Goal: Task Accomplishment & Management: Complete application form

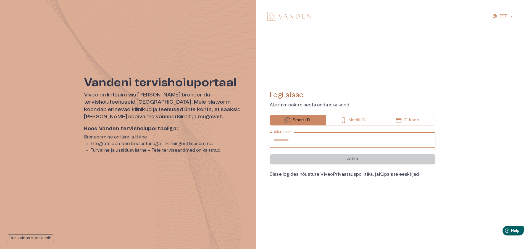
click at [295, 141] on input "Isikukood   *" at bounding box center [352, 139] width 166 height 15
type input "**********"
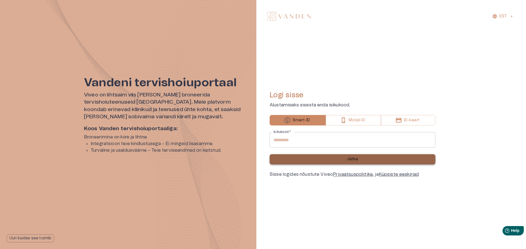
click at [323, 162] on button "Jätka" at bounding box center [352, 159] width 166 height 10
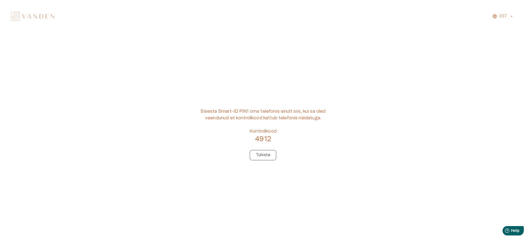
click at [265, 157] on p "Tühista" at bounding box center [263, 155] width 14 height 6
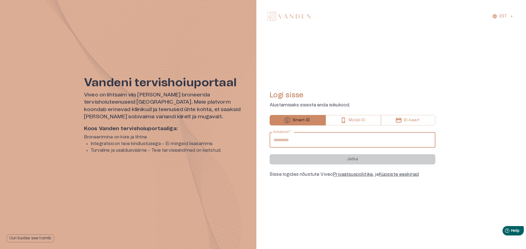
click at [282, 142] on input "Isikukood   *" at bounding box center [352, 139] width 166 height 15
type input "**********"
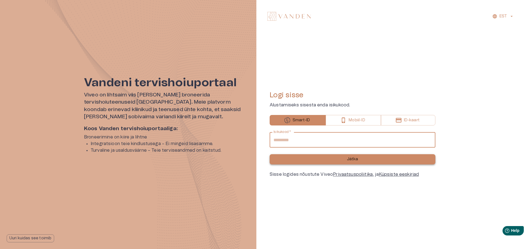
click at [347, 162] on p "Jätka" at bounding box center [352, 159] width 11 height 6
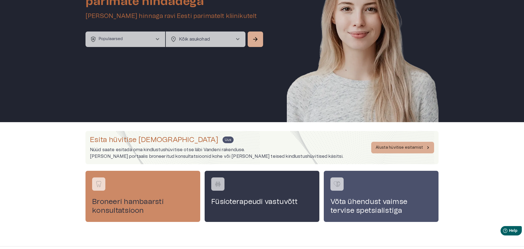
scroll to position [68, 0]
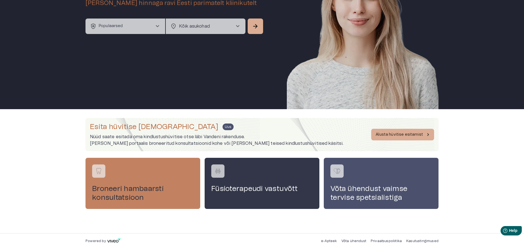
click at [128, 192] on h4 "Broneeri hambaarsti konsultatsioon" at bounding box center [143, 193] width 102 height 18
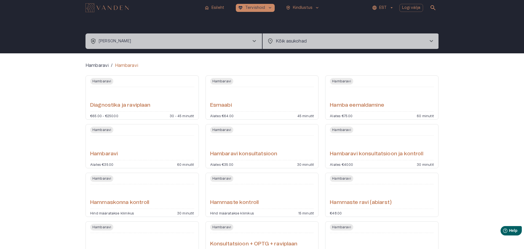
click at [103, 81] on span "Hambaravi" at bounding box center [101, 81] width 23 height 7
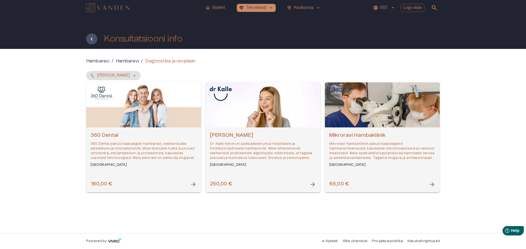
click at [431, 184] on span "arrow_forward" at bounding box center [431, 184] width 7 height 7
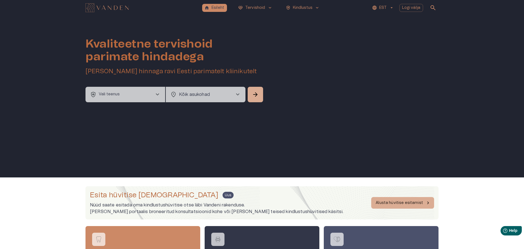
scroll to position [68, 0]
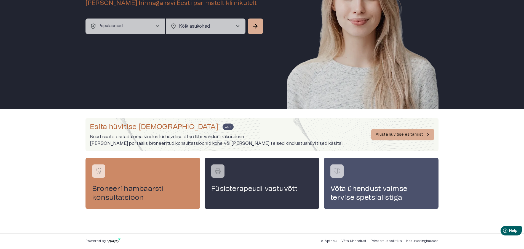
click at [250, 189] on h4 "Füsioterapeudi vastuvõtt" at bounding box center [262, 188] width 102 height 9
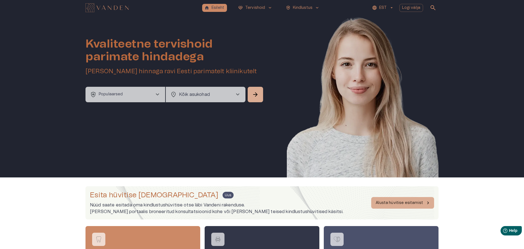
scroll to position [68, 0]
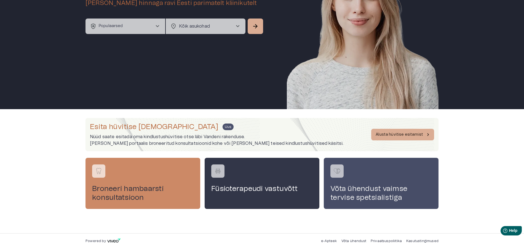
click at [371, 188] on h4 "Võta ühendust vaimse tervise spetsialistiga" at bounding box center [382, 193] width 102 height 18
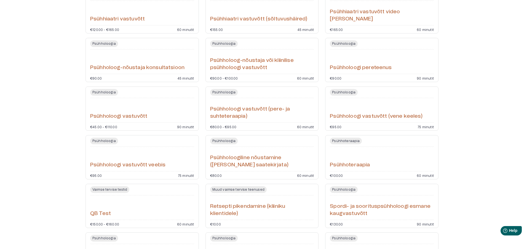
scroll to position [745, 0]
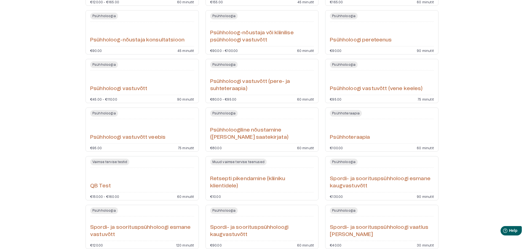
click at [113, 136] on h6 "Psühholoogi vastuvõtt veebis" at bounding box center [127, 137] width 75 height 7
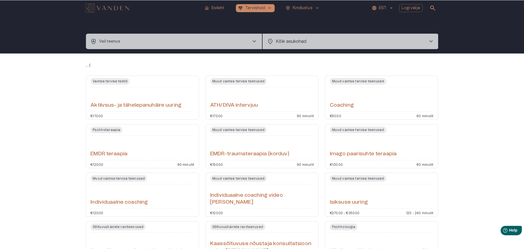
scroll to position [783, 0]
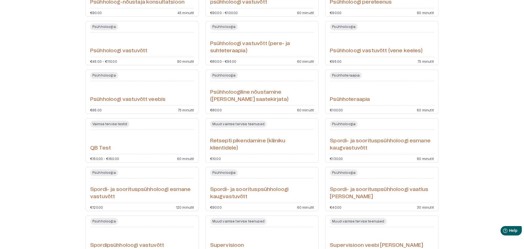
click at [236, 94] on h6 "Psühholoogiline nõustamine ([PERSON_NAME] saatekirjata)" at bounding box center [262, 96] width 104 height 15
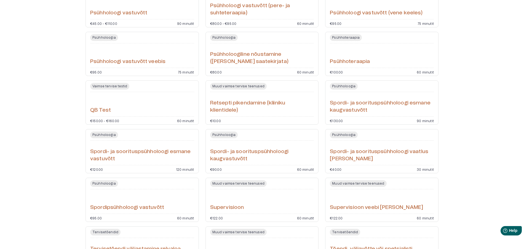
scroll to position [793, 0]
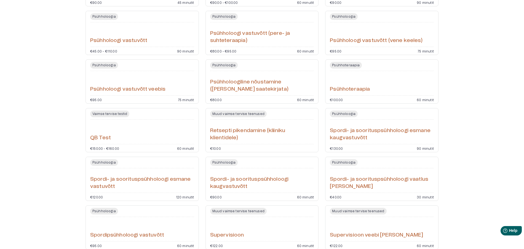
click at [339, 66] on span "Psühhoteraapia" at bounding box center [346, 65] width 32 height 7
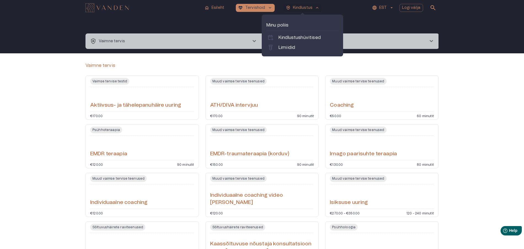
click at [255, 40] on span "chevron_right" at bounding box center [254, 41] width 7 height 7
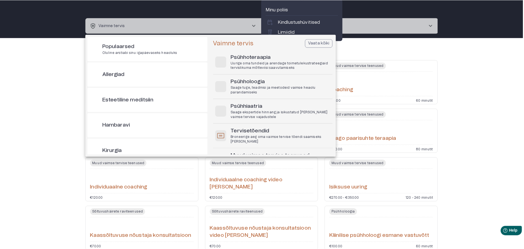
scroll to position [588, 0]
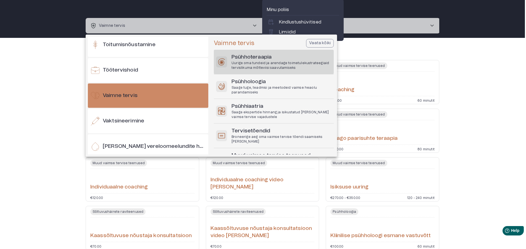
click at [253, 60] on h6 "Psühhoteraapia" at bounding box center [281, 57] width 100 height 7
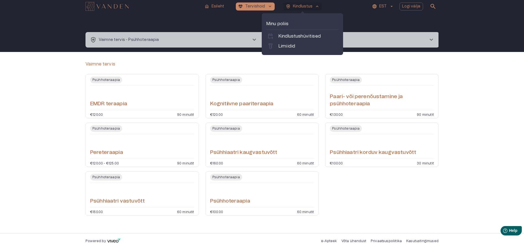
scroll to position [1, 0]
click at [226, 175] on span "Psühhoteraapia" at bounding box center [226, 177] width 32 height 7
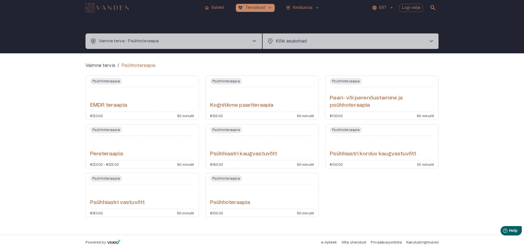
click at [343, 130] on span "Psühhoteraapia" at bounding box center [346, 129] width 32 height 7
click at [254, 40] on span "chevron_right" at bounding box center [254, 41] width 7 height 7
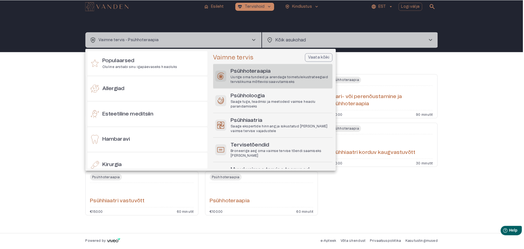
scroll to position [588, 0]
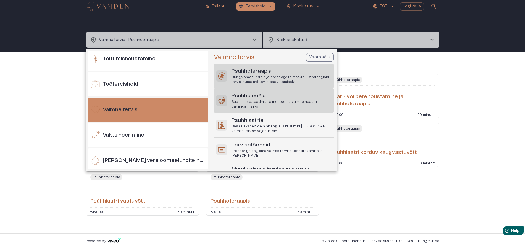
click at [250, 99] on h6 "Psühholoogia" at bounding box center [281, 95] width 100 height 7
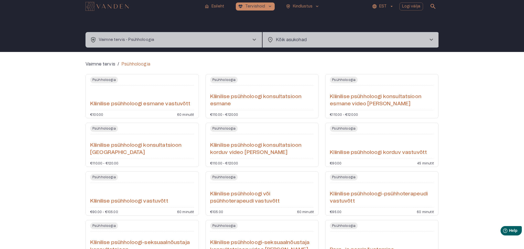
click at [100, 79] on span "Psühholoogia" at bounding box center [104, 79] width 28 height 7
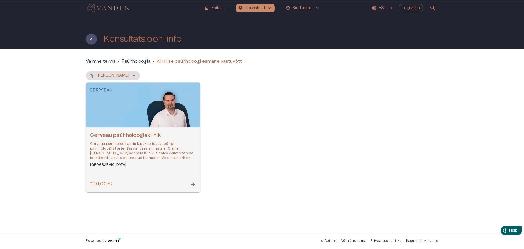
scroll to position [1, 0]
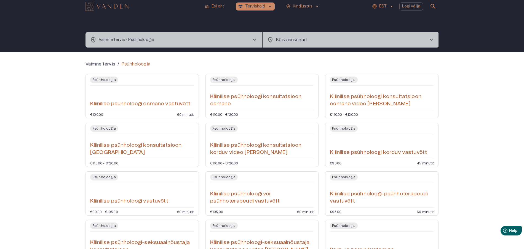
click at [101, 127] on span "Psühholoogia" at bounding box center [104, 128] width 28 height 7
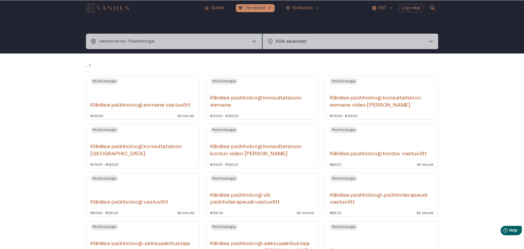
scroll to position [1, 0]
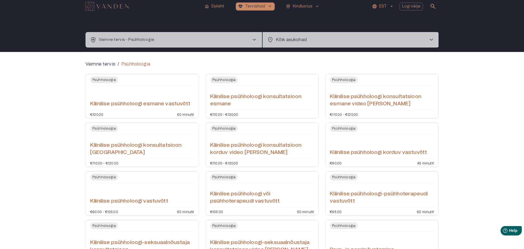
click at [106, 176] on span "Psühholoogia" at bounding box center [104, 177] width 28 height 7
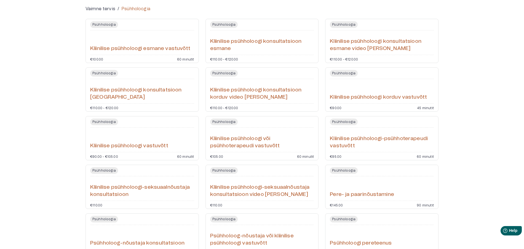
scroll to position [112, 0]
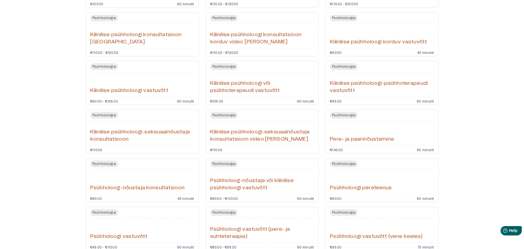
click at [102, 162] on span "Psühholoogia" at bounding box center [104, 163] width 28 height 7
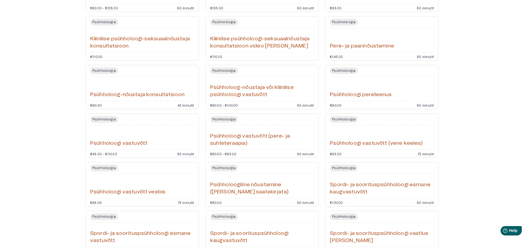
scroll to position [260, 0]
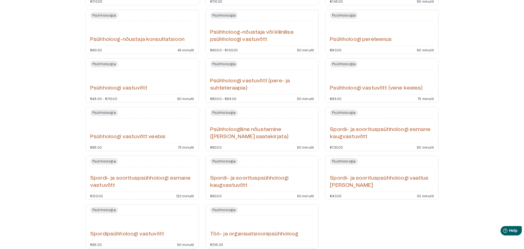
click at [107, 113] on span "Psühholoogia" at bounding box center [104, 112] width 28 height 7
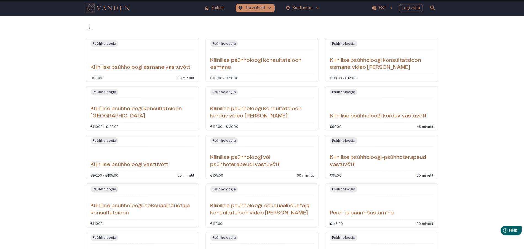
scroll to position [293, 0]
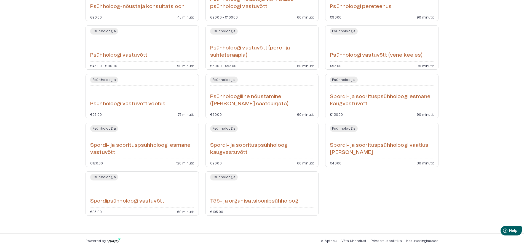
click at [226, 80] on span "Psühholoogia" at bounding box center [224, 79] width 28 height 7
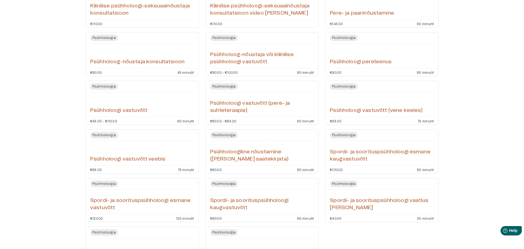
scroll to position [210, 0]
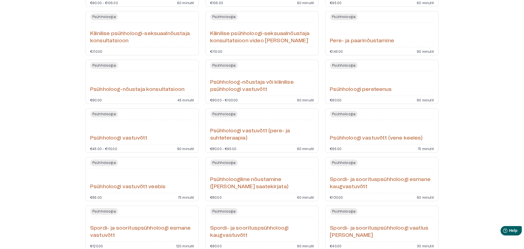
click at [224, 64] on span "Psühholoogia" at bounding box center [224, 65] width 28 height 7
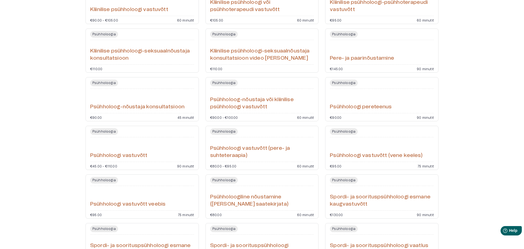
scroll to position [165, 0]
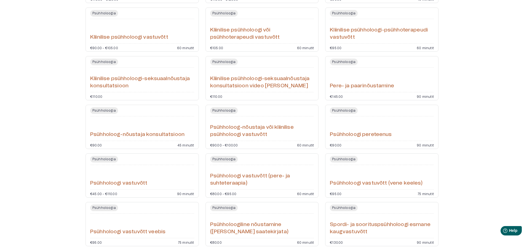
click at [227, 110] on span "Psühholoogia" at bounding box center [224, 110] width 28 height 7
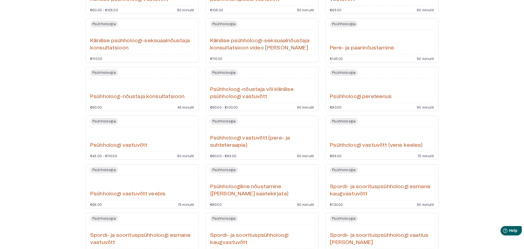
scroll to position [148, 0]
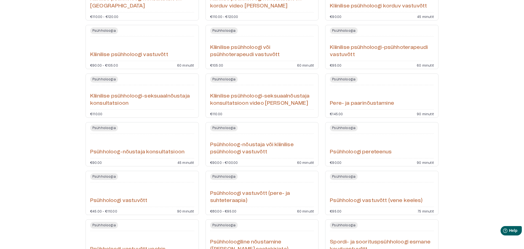
click at [229, 78] on span "Psühholoogia" at bounding box center [224, 79] width 28 height 7
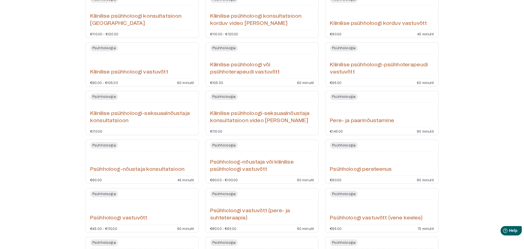
scroll to position [103, 0]
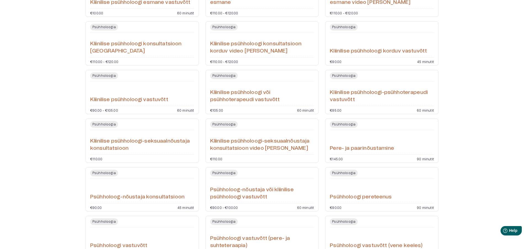
click at [226, 76] on span "Psühholoogia" at bounding box center [224, 75] width 28 height 7
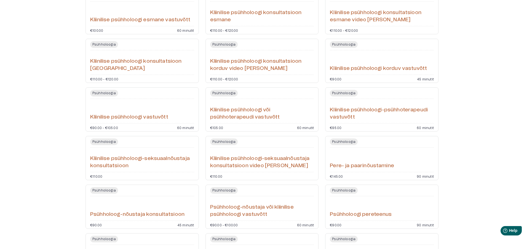
scroll to position [58, 0]
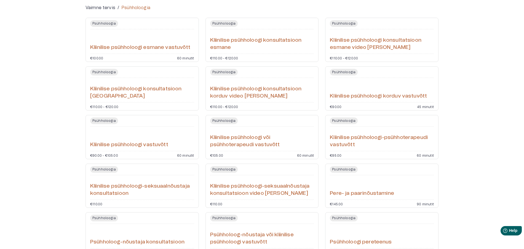
click at [228, 119] on span "Psühholoogia" at bounding box center [224, 120] width 28 height 7
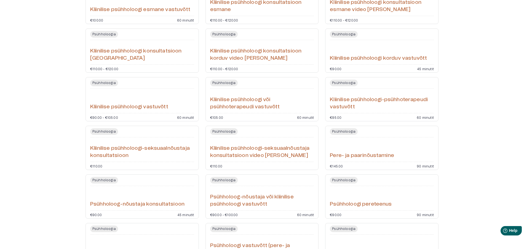
scroll to position [40, 0]
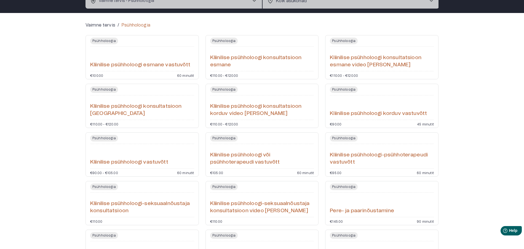
click at [229, 89] on span "Psühholoogia" at bounding box center [224, 89] width 28 height 7
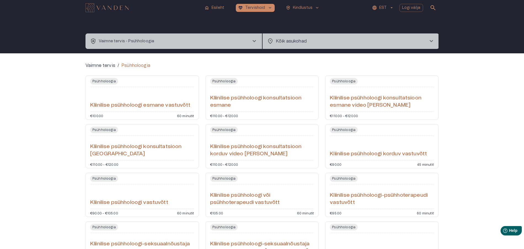
click at [223, 83] on span "Psühholoogia" at bounding box center [224, 81] width 28 height 7
click at [344, 80] on span "Psühholoogia" at bounding box center [344, 81] width 28 height 7
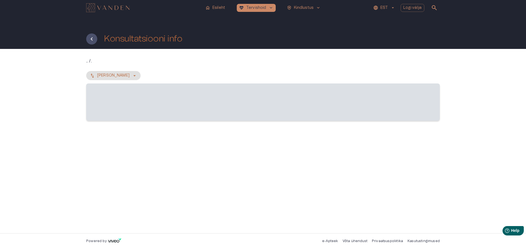
click at [344, 80] on div "Nimi - Kasvav ‌" at bounding box center [262, 97] width 353 height 52
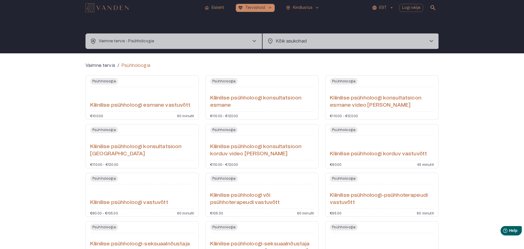
click at [342, 129] on span "Psühholoogia" at bounding box center [344, 129] width 28 height 7
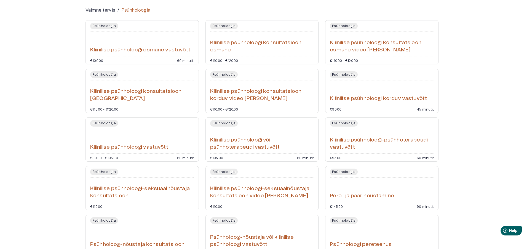
scroll to position [83, 0]
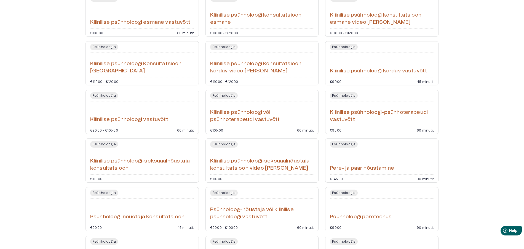
click at [342, 96] on span "Psühholoogia" at bounding box center [344, 95] width 28 height 7
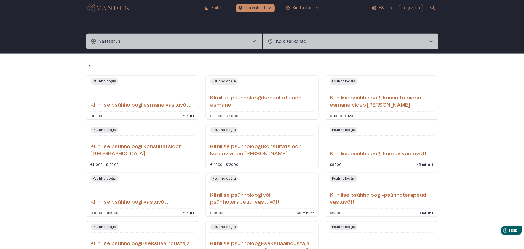
scroll to position [121, 0]
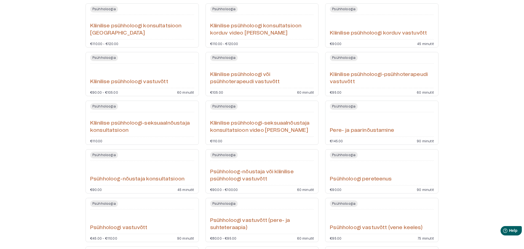
click at [348, 154] on span "Psühholoogia" at bounding box center [344, 155] width 28 height 7
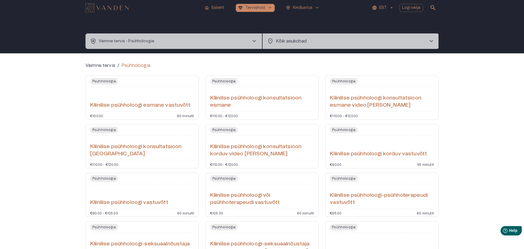
click at [431, 40] on span "chevron_right" at bounding box center [431, 41] width 7 height 7
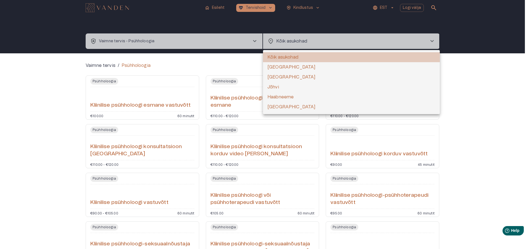
click at [294, 58] on li "Kõik asukohad" at bounding box center [351, 57] width 177 height 10
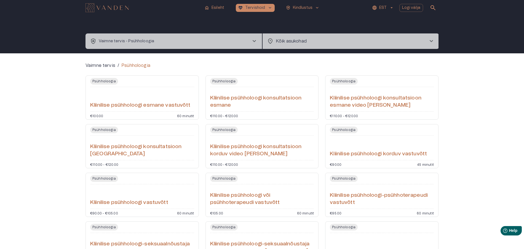
click at [253, 40] on span "chevron_right" at bounding box center [254, 41] width 7 height 7
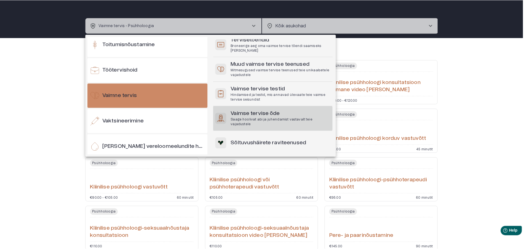
scroll to position [63, 0]
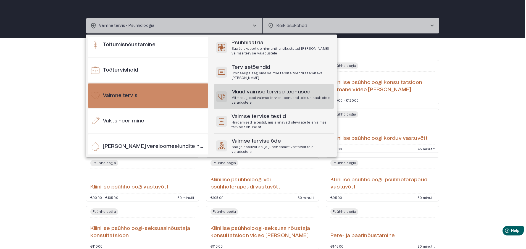
click at [269, 89] on h6 "Muud vaimse tervise teenused" at bounding box center [281, 91] width 100 height 7
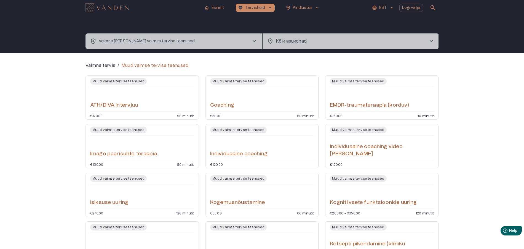
click at [255, 41] on span "chevron_right" at bounding box center [254, 41] width 7 height 7
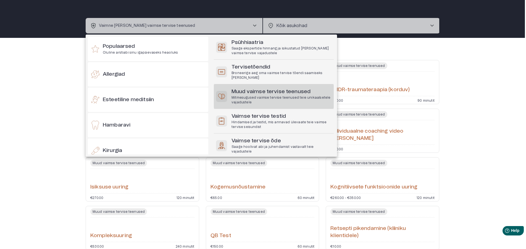
scroll to position [588, 0]
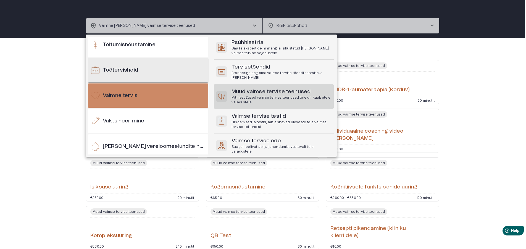
click at [167, 73] on div "Töötervishoid" at bounding box center [148, 70] width 120 height 24
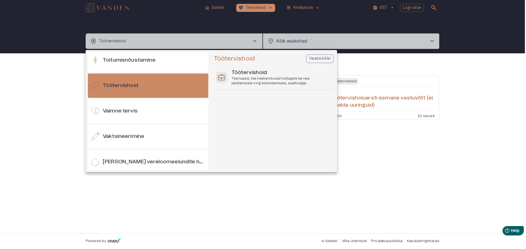
click at [312, 58] on p "Vaata kõiki" at bounding box center [320, 59] width 22 height 6
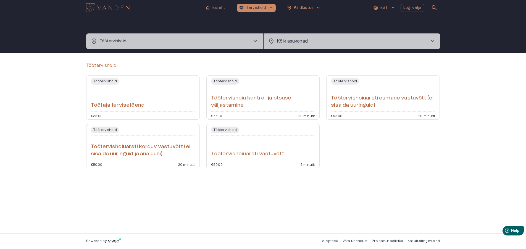
click at [106, 129] on span "Töötervishoid" at bounding box center [105, 129] width 28 height 7
click at [232, 98] on h6 "Töötervishoiu kontroll ja otsuse väljastamine" at bounding box center [263, 101] width 104 height 15
click at [253, 155] on h6 "Töötervishoiuarsti vastuvõtt" at bounding box center [247, 153] width 73 height 7
click at [351, 82] on span "Töötervishoid" at bounding box center [345, 81] width 28 height 7
click at [254, 43] on span "chevron_right" at bounding box center [255, 41] width 7 height 7
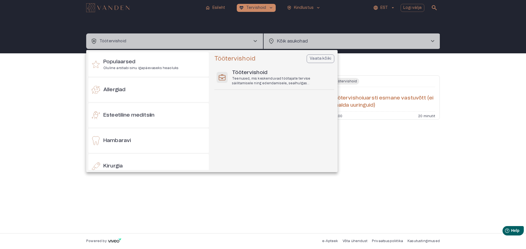
scroll to position [563, 0]
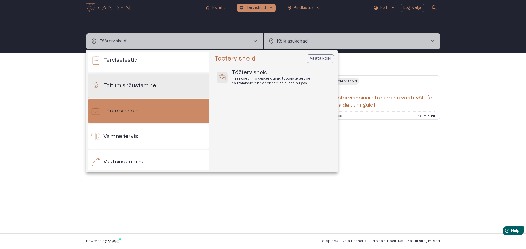
click at [151, 85] on h6 "Toitumisnõustamine" at bounding box center [129, 85] width 53 height 7
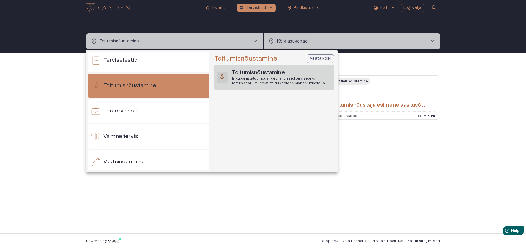
click at [256, 73] on h6 "Toitumisnõustamine" at bounding box center [282, 72] width 100 height 7
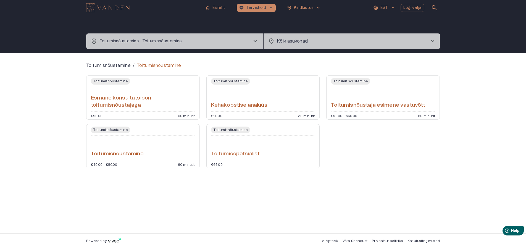
click at [238, 82] on span "Toitumisnõustamine" at bounding box center [230, 81] width 39 height 7
click at [239, 154] on h6 "Toitumisspetsialist" at bounding box center [235, 153] width 49 height 7
click at [114, 82] on span "Toitumisnõustamine" at bounding box center [110, 81] width 39 height 7
click at [254, 43] on span "chevron_right" at bounding box center [255, 41] width 7 height 7
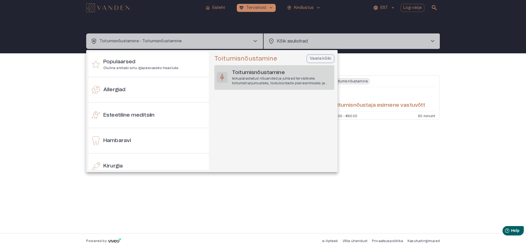
scroll to position [537, 0]
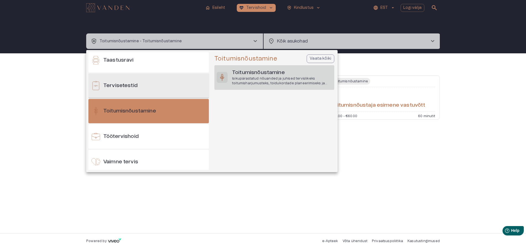
click at [174, 81] on div "Tervisetestid" at bounding box center [148, 85] width 120 height 24
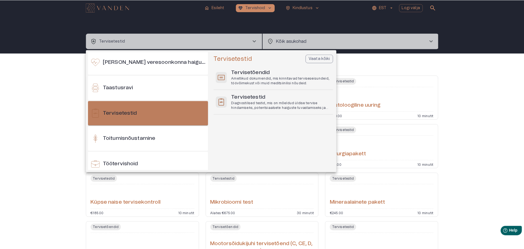
scroll to position [537, 0]
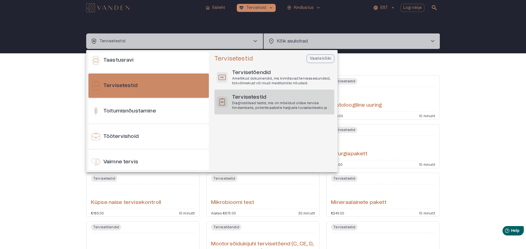
click at [244, 98] on h6 "Tervisetestid" at bounding box center [282, 97] width 100 height 7
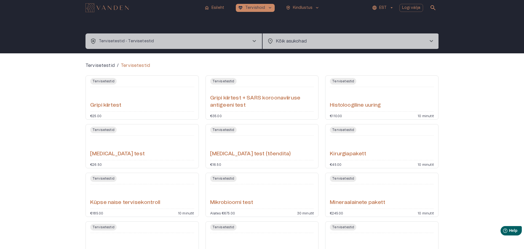
scroll to position [28, 0]
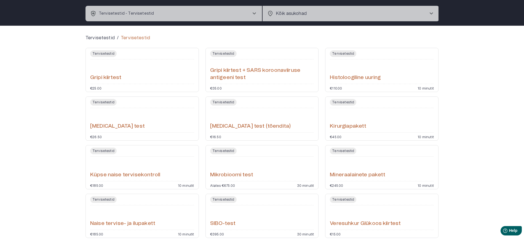
click at [346, 150] on span "Tervisetestid" at bounding box center [343, 150] width 26 height 7
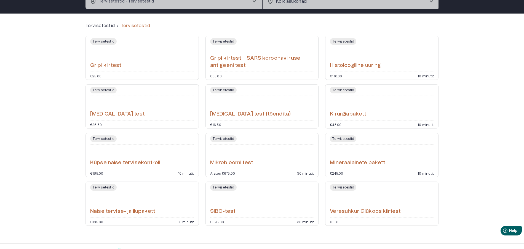
scroll to position [50, 0]
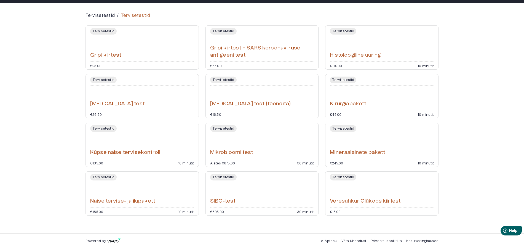
click at [342, 177] on span "Tervisetestid" at bounding box center [343, 177] width 26 height 7
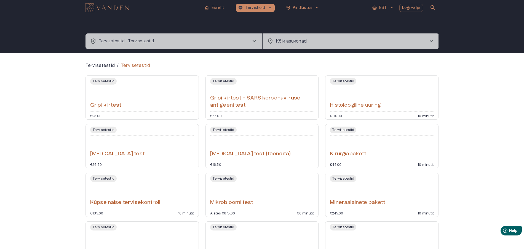
click at [254, 41] on span "chevron_right" at bounding box center [254, 41] width 7 height 7
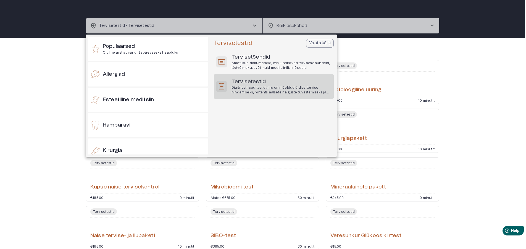
scroll to position [512, 0]
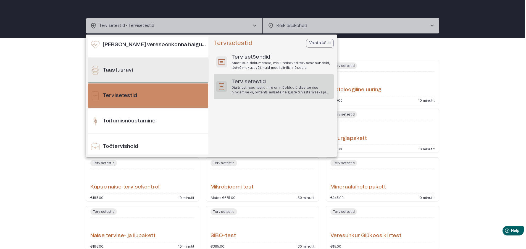
click at [142, 70] on div "Taastusravi" at bounding box center [148, 70] width 120 height 24
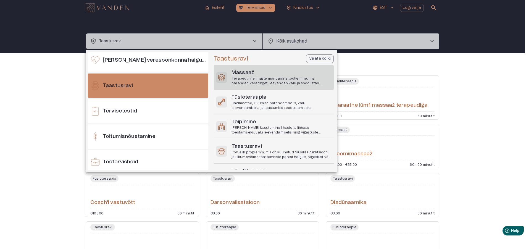
click at [245, 75] on h6 "Massaaž" at bounding box center [281, 72] width 100 height 7
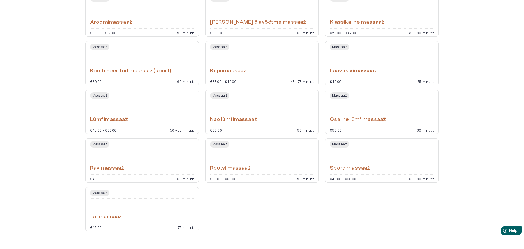
scroll to position [99, 0]
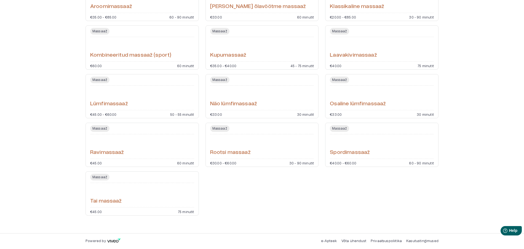
click at [99, 127] on span "Massaaž" at bounding box center [99, 128] width 19 height 7
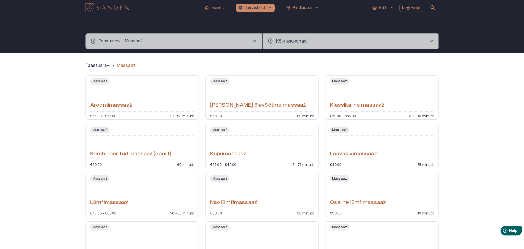
click at [242, 103] on h6 "[PERSON_NAME] õlavöötme massaaž" at bounding box center [258, 105] width 96 height 7
click at [346, 105] on h6 "Klassikaline massaaž" at bounding box center [357, 105] width 54 height 7
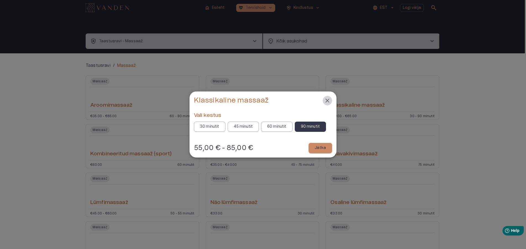
click at [328, 99] on icon "Close" at bounding box center [327, 100] width 7 height 7
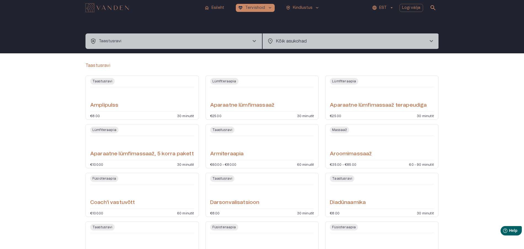
click at [254, 41] on span "chevron_right" at bounding box center [254, 41] width 7 height 7
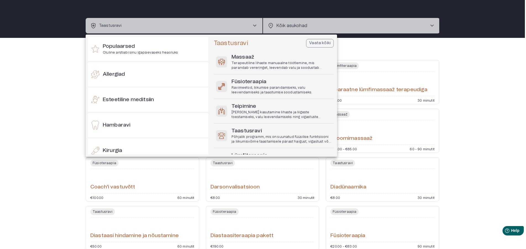
scroll to position [487, 0]
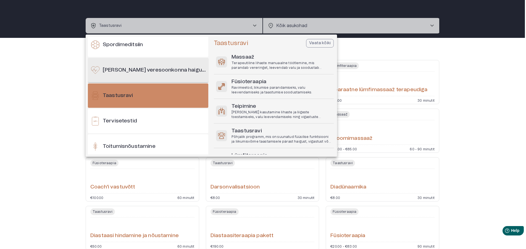
click at [170, 68] on h6 "[PERSON_NAME] veresoonkonna haigused" at bounding box center [154, 70] width 103 height 7
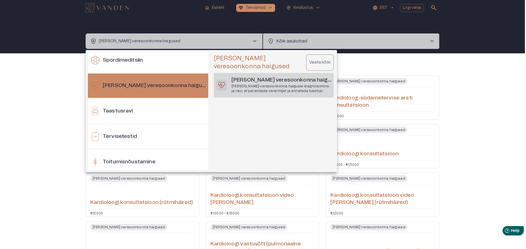
click at [268, 82] on h6 "[PERSON_NAME] veresoonkonna haigused" at bounding box center [281, 79] width 100 height 7
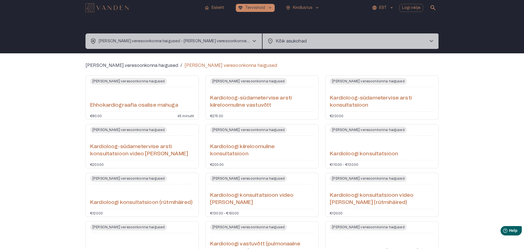
click at [126, 80] on span "[PERSON_NAME] veresoonkonna haigused" at bounding box center [128, 81] width 77 height 7
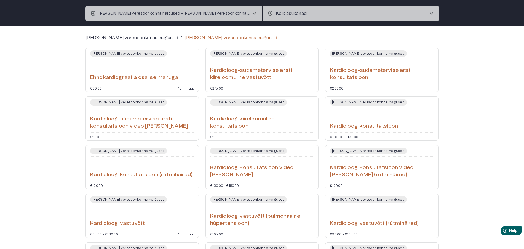
scroll to position [55, 0]
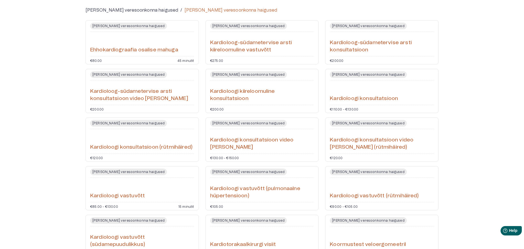
click at [122, 123] on span "[PERSON_NAME] veresoonkonna haigused" at bounding box center [128, 123] width 77 height 7
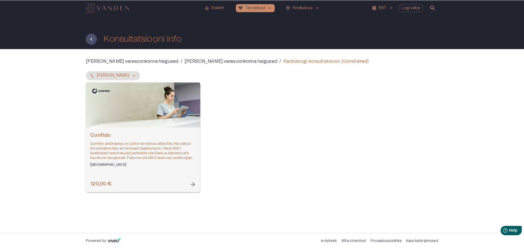
scroll to position [93, 0]
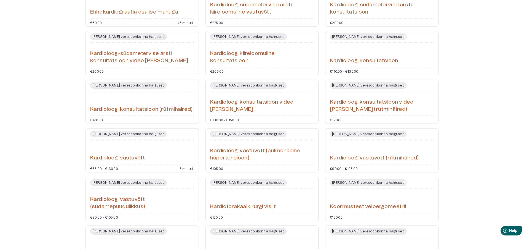
click at [127, 134] on span "[PERSON_NAME] veresoonkonna haigused" at bounding box center [128, 134] width 77 height 7
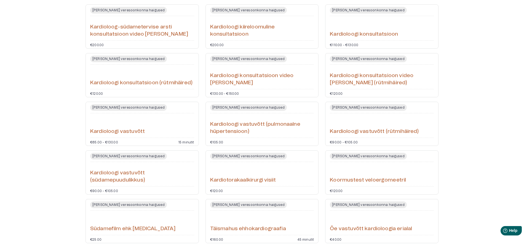
scroll to position [92, 0]
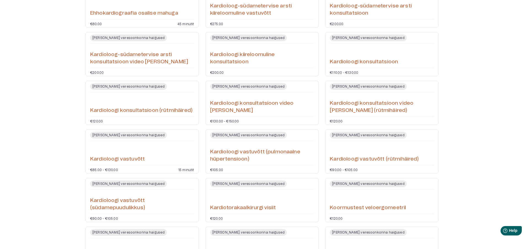
click at [351, 133] on span "[PERSON_NAME] veresoonkonna haigused" at bounding box center [368, 135] width 77 height 7
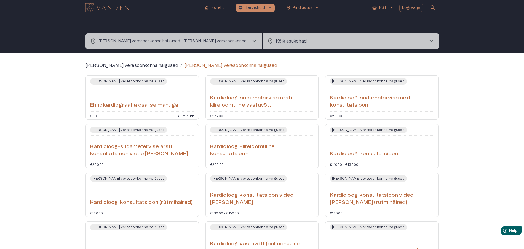
click at [255, 41] on span "chevron_right" at bounding box center [254, 41] width 7 height 7
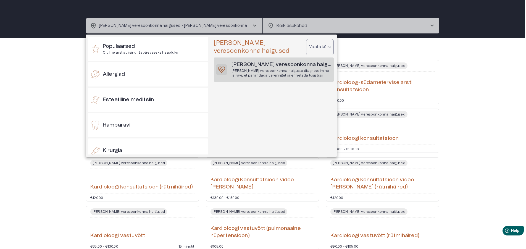
scroll to position [461, 0]
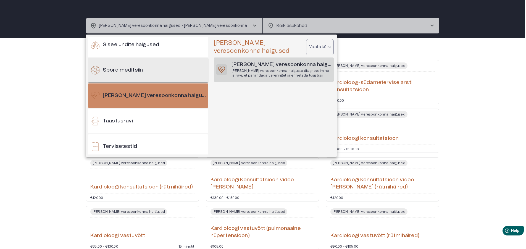
click at [162, 68] on div "Spordimeditsiin" at bounding box center [148, 70] width 120 height 24
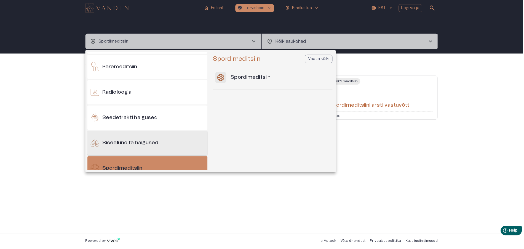
scroll to position [351, 0]
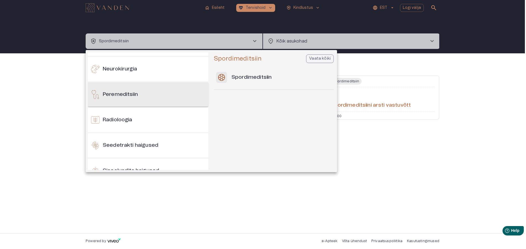
click at [163, 91] on div "Peremeditsiin" at bounding box center [148, 94] width 120 height 24
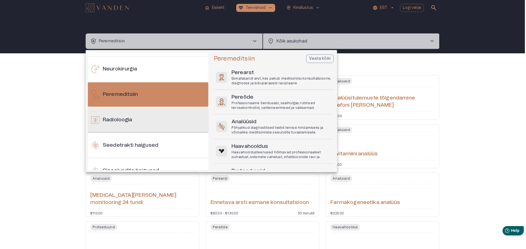
click at [161, 120] on div "Radioloogia" at bounding box center [148, 120] width 120 height 24
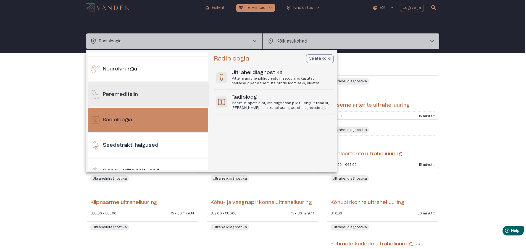
click at [158, 97] on div "Peremeditsiin" at bounding box center [148, 94] width 120 height 24
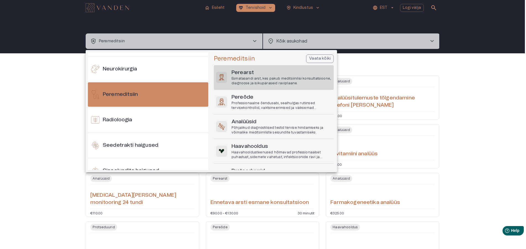
click at [254, 77] on p "Esmatasandi arst, kes pakub meditsiinilisi konsultatsioone, diagnoose ja isikup…" at bounding box center [281, 80] width 100 height 9
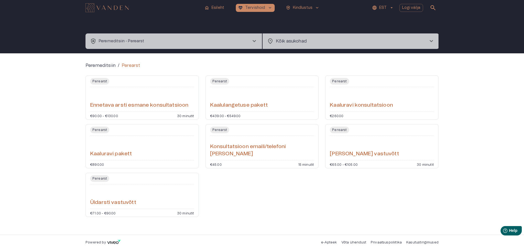
click at [103, 177] on span "Perearst" at bounding box center [99, 178] width 19 height 7
click at [343, 130] on span "Perearst" at bounding box center [339, 129] width 19 height 7
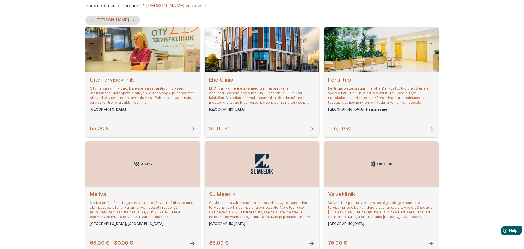
scroll to position [83, 0]
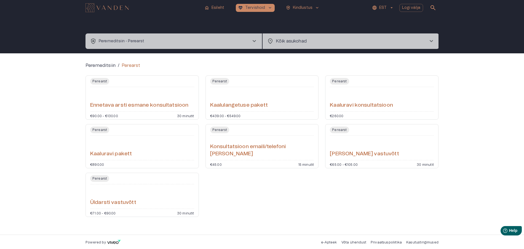
click at [253, 42] on span "chevron_right" at bounding box center [254, 41] width 7 height 7
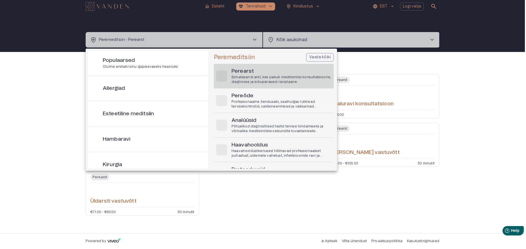
scroll to position [334, 0]
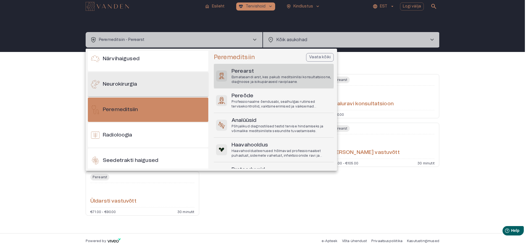
click at [172, 84] on div "Neurokirurgia" at bounding box center [148, 84] width 120 height 24
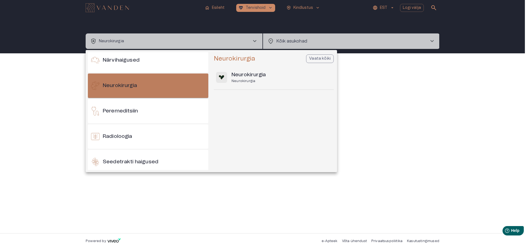
scroll to position [251, 0]
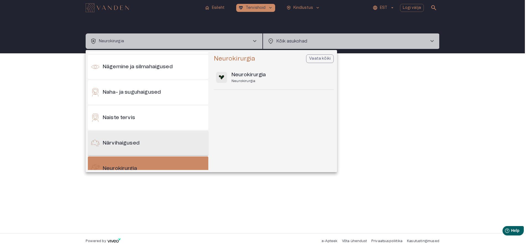
click at [165, 143] on div "Närvihaigused" at bounding box center [148, 143] width 120 height 24
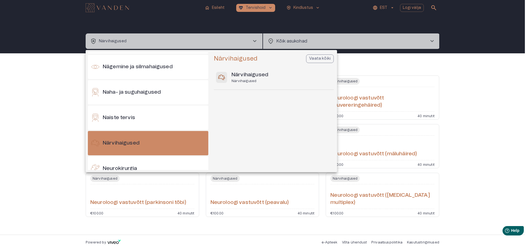
drag, startPoint x: 263, startPoint y: 118, endPoint x: 276, endPoint y: 128, distance: 16.3
click at [276, 128] on div "Närvihaigused Vaata kõiki Närvihaigused Närvihaigused" at bounding box center [274, 111] width 121 height 115
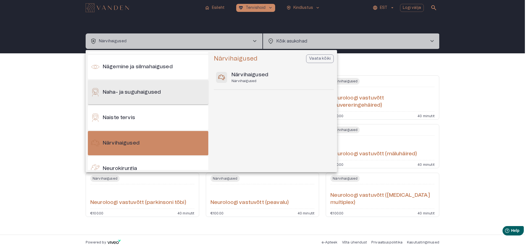
scroll to position [196, 0]
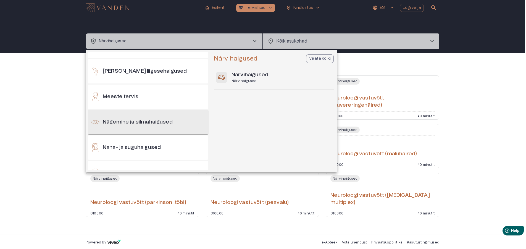
click at [131, 123] on h6 "Nägemine ja silmahaigused" at bounding box center [138, 121] width 70 height 7
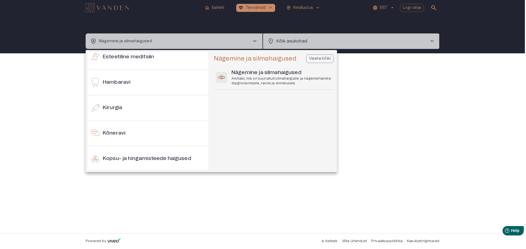
scroll to position [31, 0]
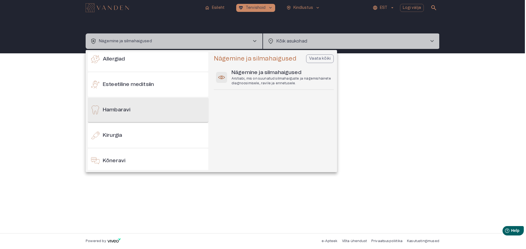
click at [144, 112] on div "Hambaravi" at bounding box center [148, 110] width 120 height 24
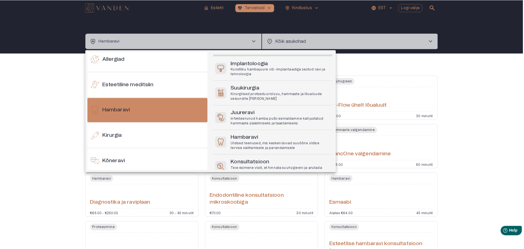
scroll to position [110, 0]
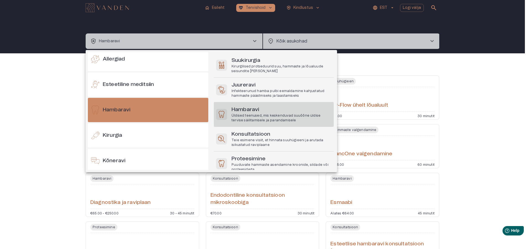
click at [259, 112] on h6 "Hambaravi" at bounding box center [281, 109] width 100 height 7
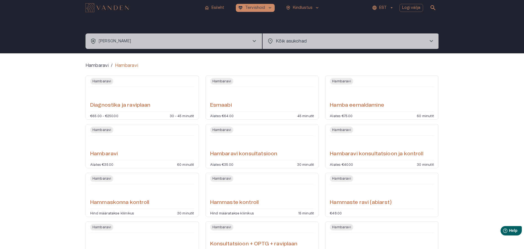
click at [101, 129] on span "Hambaravi" at bounding box center [101, 129] width 23 height 7
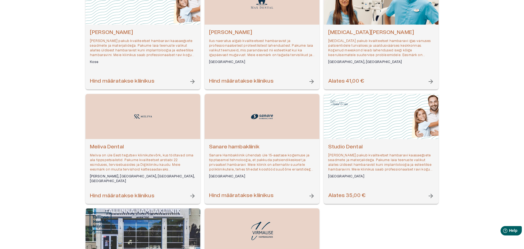
scroll to position [359, 0]
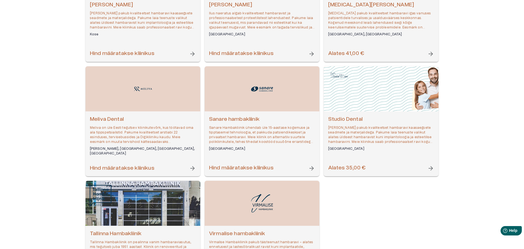
click at [117, 149] on h6 "Keila, Tallinn, Tartu, Saku" at bounding box center [143, 150] width 106 height 9
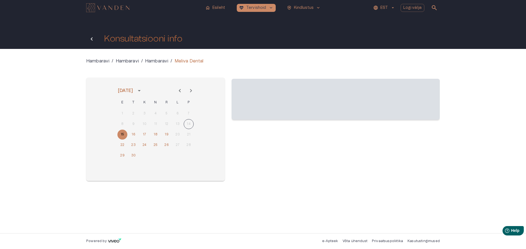
click at [91, 39] on icon "Tagasi" at bounding box center [92, 38] width 2 height 3
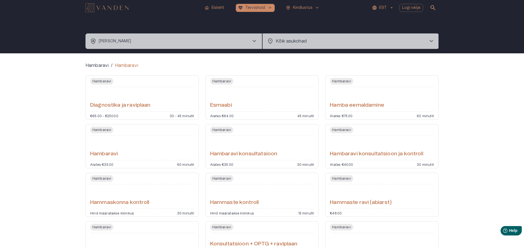
scroll to position [28, 0]
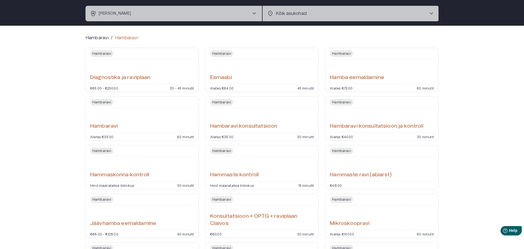
click at [338, 150] on span "Hambaravi" at bounding box center [341, 150] width 23 height 7
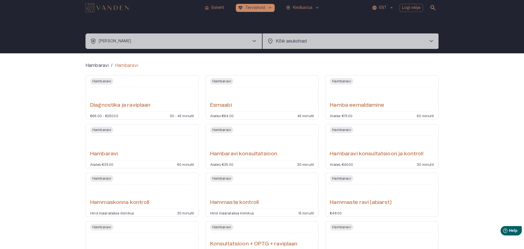
click at [430, 42] on span "chevron_right" at bounding box center [431, 41] width 7 height 7
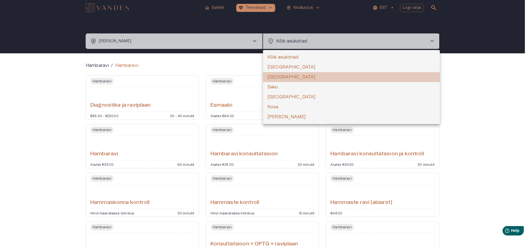
click at [282, 76] on li "[GEOGRAPHIC_DATA]" at bounding box center [351, 77] width 177 height 10
type input "**********"
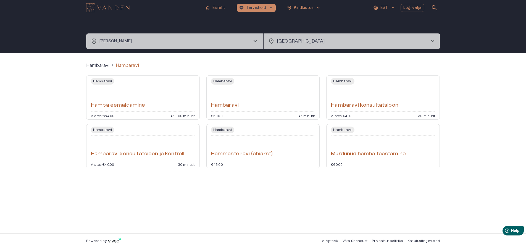
click at [219, 129] on span "Hambaravi" at bounding box center [222, 129] width 23 height 7
type input "**********"
click at [223, 81] on span "Hambaravi" at bounding box center [222, 81] width 23 height 7
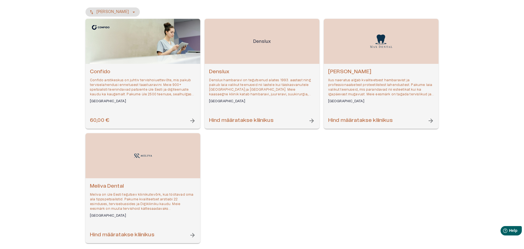
scroll to position [91, 0]
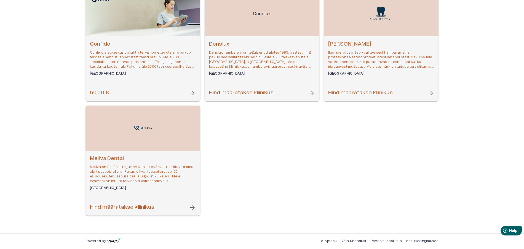
click at [144, 128] on img "Open selected supplier available booking dates" at bounding box center [143, 128] width 22 height 9
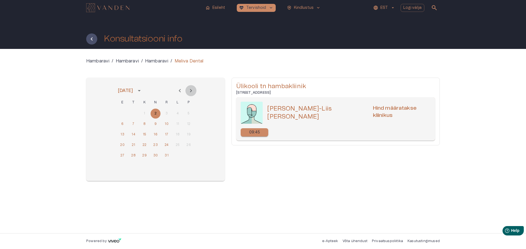
click at [192, 91] on icon "Next month" at bounding box center [190, 90] width 7 height 7
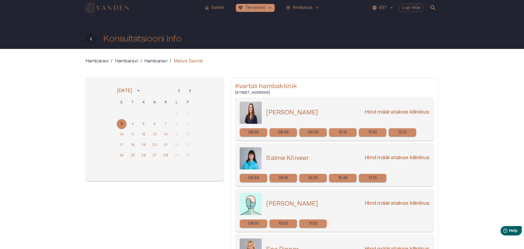
click at [91, 39] on icon "Tagasi" at bounding box center [91, 39] width 7 height 7
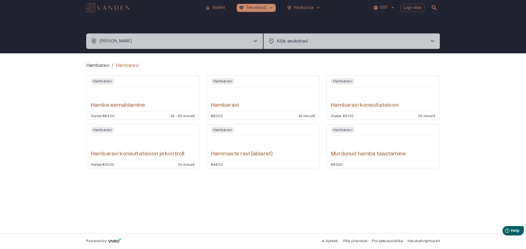
click at [254, 40] on span "chevron_right" at bounding box center [255, 41] width 7 height 7
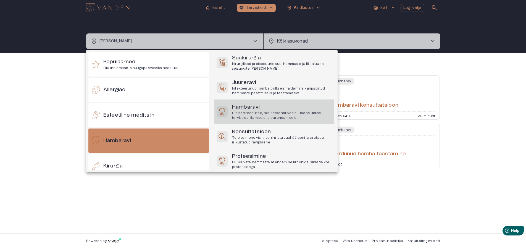
scroll to position [30, 0]
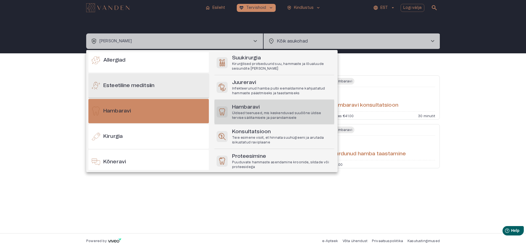
click at [163, 88] on div "Esteetiline meditsiin" at bounding box center [148, 85] width 120 height 24
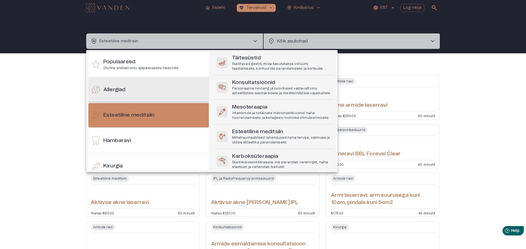
click at [154, 89] on div "Allergiad" at bounding box center [148, 90] width 120 height 24
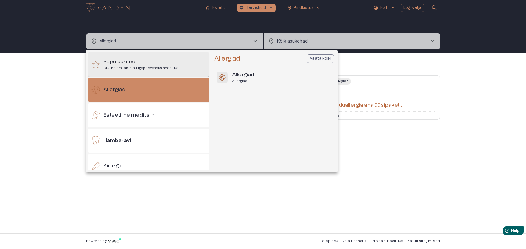
click at [161, 65] on h6 "Populaarsed" at bounding box center [140, 61] width 75 height 7
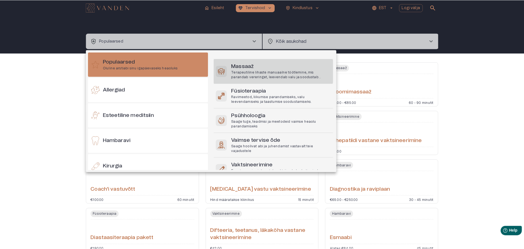
scroll to position [70, 0]
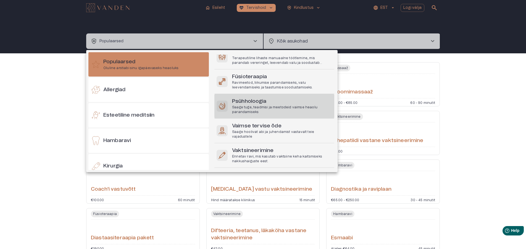
click at [251, 104] on h6 "Psühholoogia" at bounding box center [282, 101] width 100 height 7
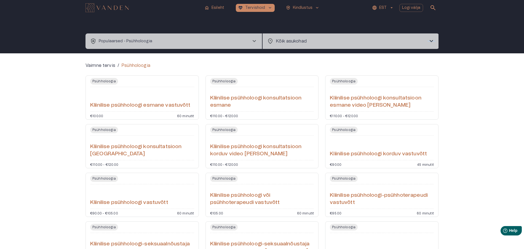
click at [429, 41] on span "chevron_right" at bounding box center [431, 41] width 7 height 7
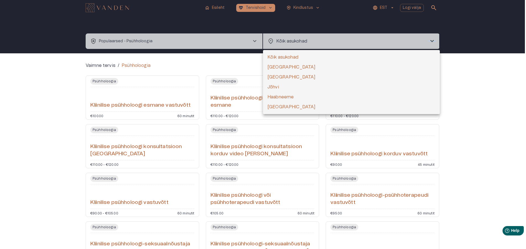
click at [281, 78] on li "[GEOGRAPHIC_DATA]" at bounding box center [351, 77] width 177 height 10
type input "**********"
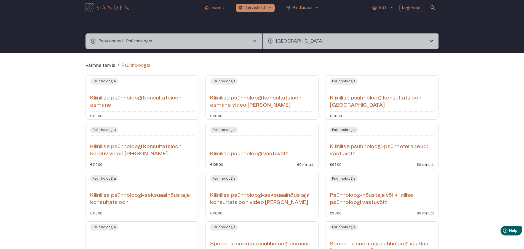
scroll to position [50, 0]
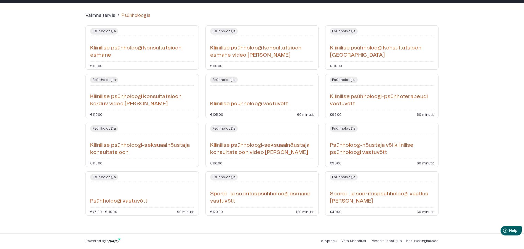
click at [102, 177] on span "Psühholoogia" at bounding box center [104, 177] width 28 height 7
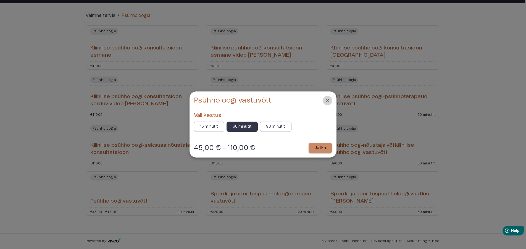
click at [327, 101] on icon "Close" at bounding box center [327, 101] width 4 height 4
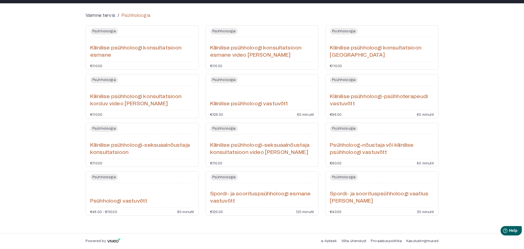
click at [225, 80] on span "Psühholoogia" at bounding box center [224, 79] width 28 height 7
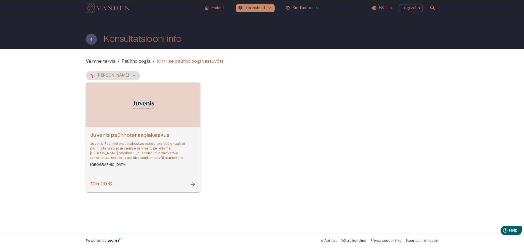
scroll to position [12, 0]
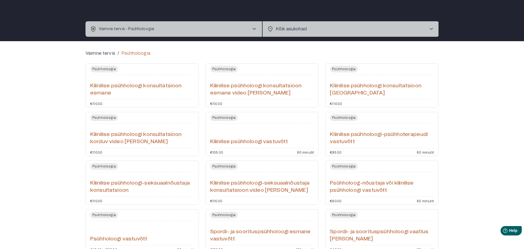
click at [218, 69] on span "Psühholoogia" at bounding box center [224, 69] width 28 height 7
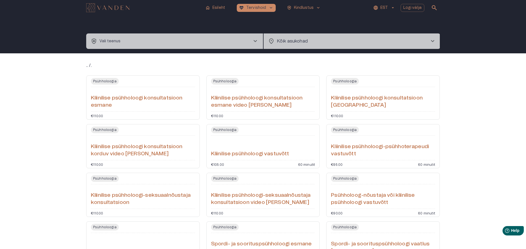
type input "**********"
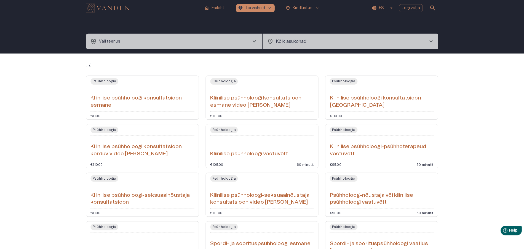
scroll to position [12, 0]
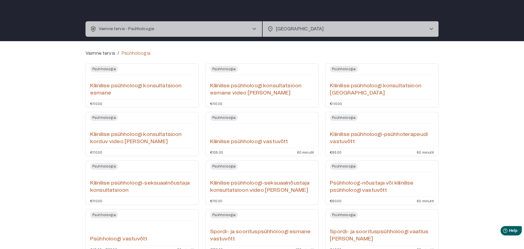
click at [104, 68] on span "Psühholoogia" at bounding box center [104, 69] width 28 height 7
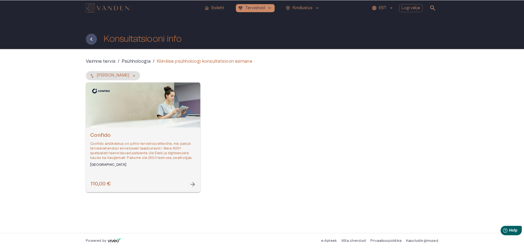
scroll to position [12, 0]
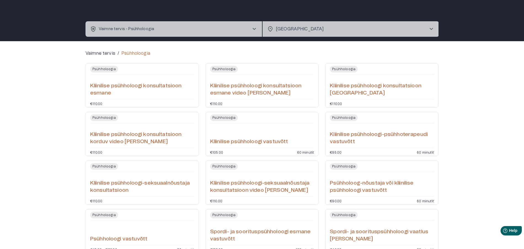
click at [98, 117] on span "Psühholoogia" at bounding box center [104, 117] width 28 height 7
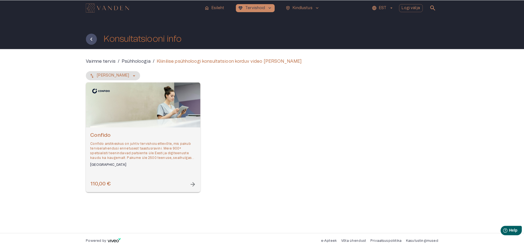
scroll to position [12, 0]
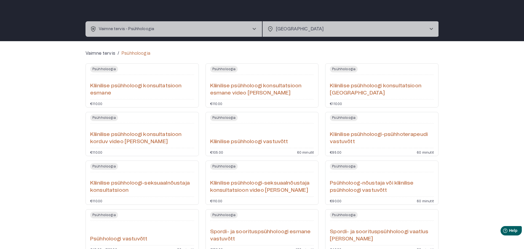
click at [348, 70] on span "Psühholoogia" at bounding box center [344, 69] width 28 height 7
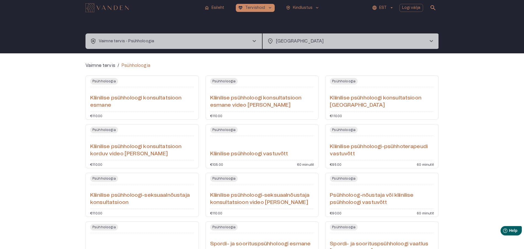
click at [254, 43] on span "chevron_right" at bounding box center [254, 41] width 7 height 7
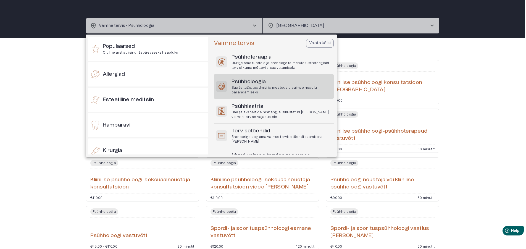
scroll to position [588, 0]
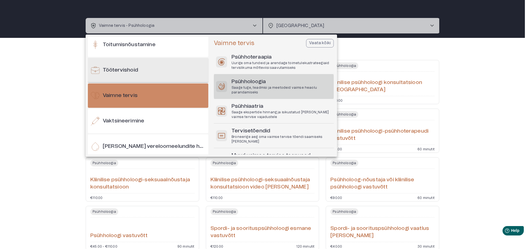
click at [169, 70] on div "Töötervishoid" at bounding box center [148, 70] width 120 height 24
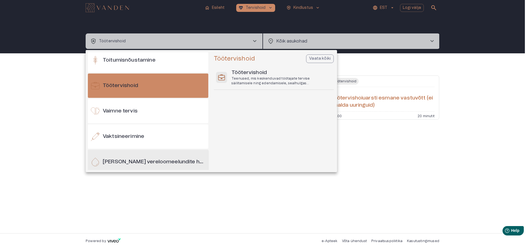
click at [174, 159] on h6 "[PERSON_NAME] vereloomeelundite haigused" at bounding box center [154, 161] width 103 height 7
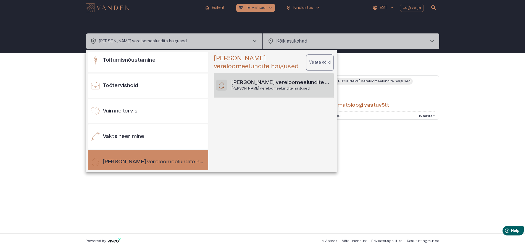
click at [254, 89] on p "[PERSON_NAME] vereloomeelundite haigused" at bounding box center [281, 88] width 100 height 5
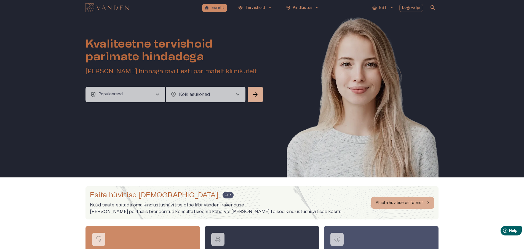
click at [155, 95] on span "chevron_right" at bounding box center [157, 94] width 7 height 7
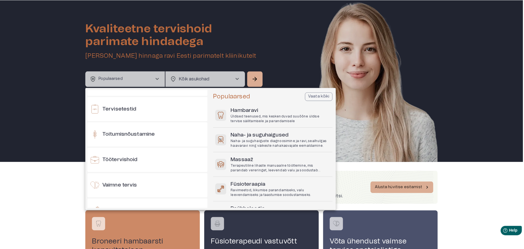
scroll to position [580, 0]
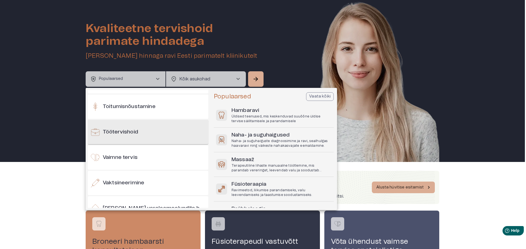
click at [148, 132] on div "Töötervishoid" at bounding box center [148, 132] width 120 height 24
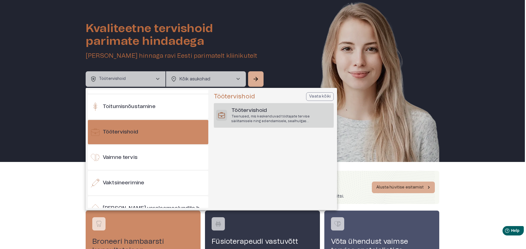
click at [252, 114] on p "Teenused, mis keskenduvad töötajate tervise säilitamisele ning edendamisele, se…" at bounding box center [281, 118] width 100 height 9
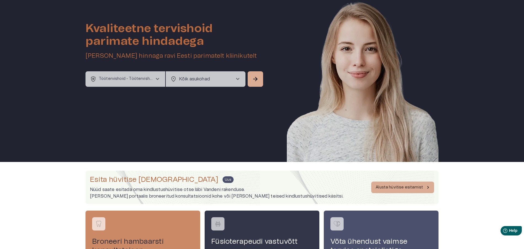
click at [238, 81] on span "chevron_right" at bounding box center [238, 79] width 7 height 7
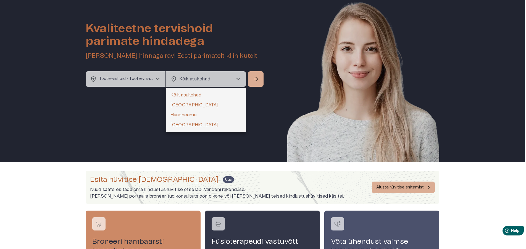
click at [187, 105] on li "[GEOGRAPHIC_DATA]" at bounding box center [206, 105] width 80 height 10
type input "**********"
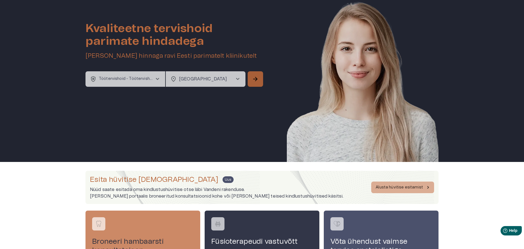
click at [256, 81] on span "arrow_forward" at bounding box center [255, 79] width 7 height 7
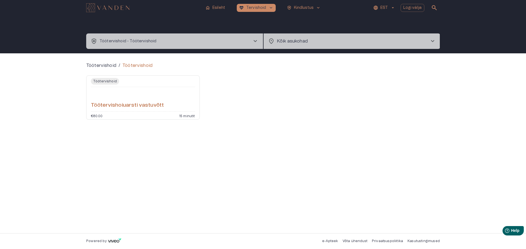
click at [129, 104] on h6 "Töötervishoiuarsti vastuvõtt" at bounding box center [127, 105] width 73 height 7
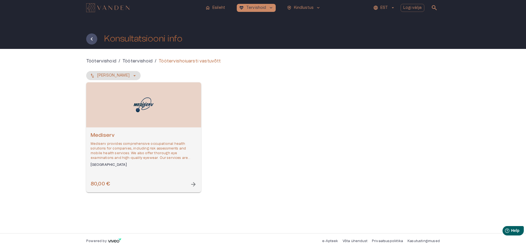
click at [193, 184] on span "arrow_forward" at bounding box center [193, 184] width 7 height 7
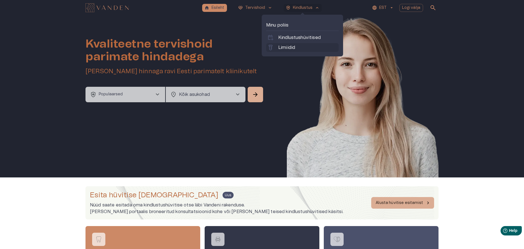
click at [287, 47] on p "Limiidid" at bounding box center [287, 47] width 17 height 7
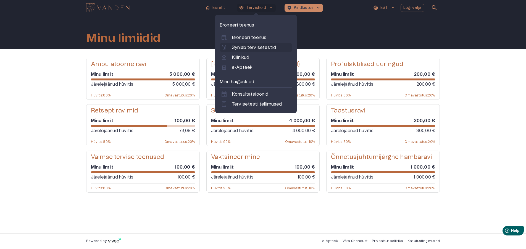
click at [255, 47] on p "Synlab tervisetestid" at bounding box center [254, 47] width 44 height 7
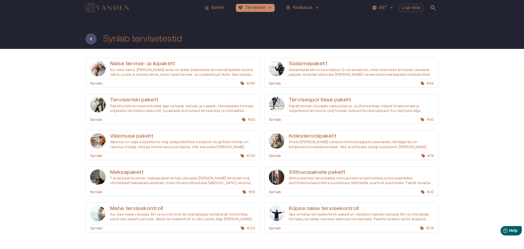
click at [323, 135] on h6 "Kolesteroolipakett" at bounding box center [361, 135] width 145 height 7
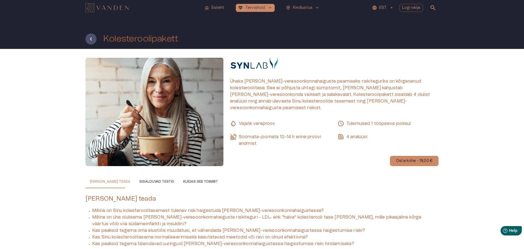
scroll to position [28, 0]
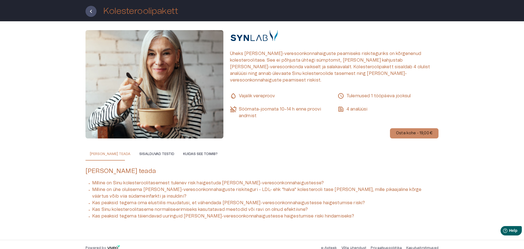
click at [184, 147] on button "Kuidas see toimib?" at bounding box center [200, 153] width 43 height 13
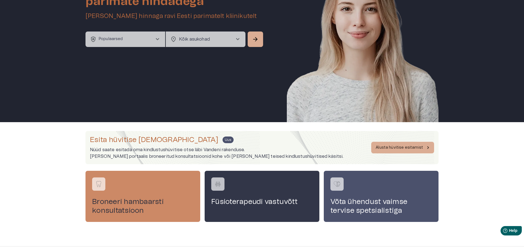
scroll to position [68, 0]
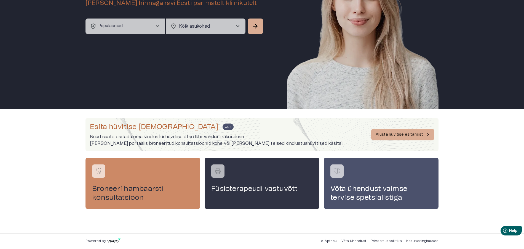
click at [255, 189] on h4 "Füsioterapeudi vastuvõtt" at bounding box center [262, 188] width 102 height 9
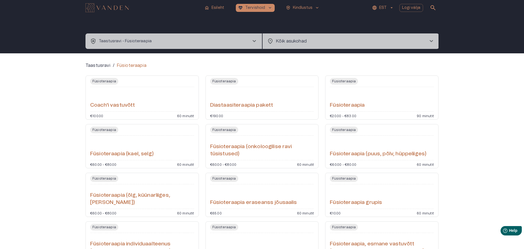
click at [254, 41] on span "chevron_right" at bounding box center [254, 41] width 7 height 7
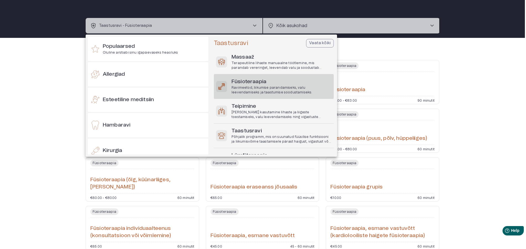
scroll to position [487, 0]
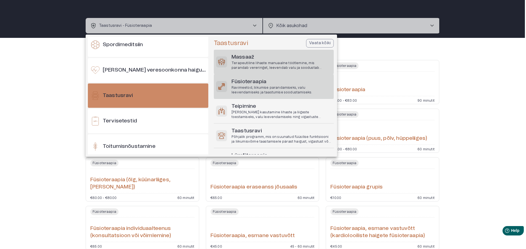
click at [253, 58] on h6 "Massaaž" at bounding box center [281, 57] width 100 height 7
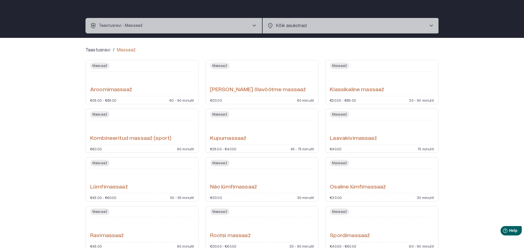
click at [340, 64] on span "Massaaž" at bounding box center [339, 65] width 19 height 7
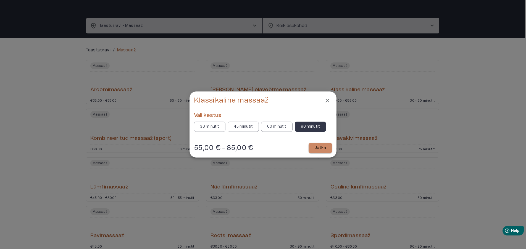
click at [327, 100] on icon "Close" at bounding box center [327, 101] width 4 height 4
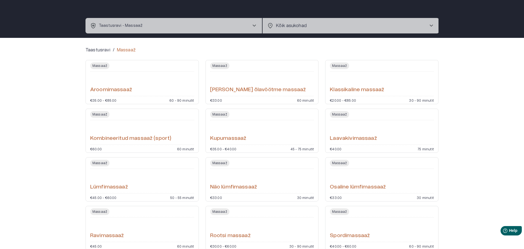
click at [349, 90] on h6 "Klassikaline massaaž" at bounding box center [357, 89] width 54 height 7
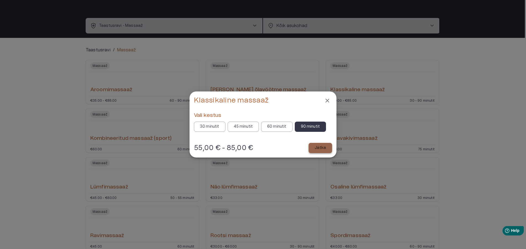
click at [320, 149] on p "Jätka" at bounding box center [319, 148] width 11 height 6
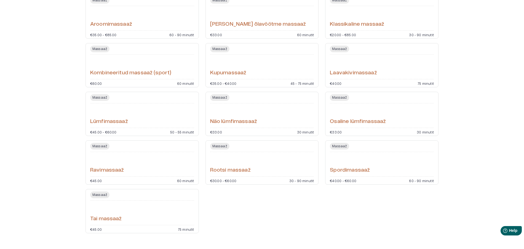
scroll to position [99, 0]
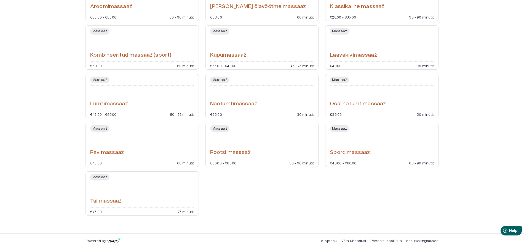
click at [100, 127] on span "Massaaž" at bounding box center [99, 128] width 19 height 7
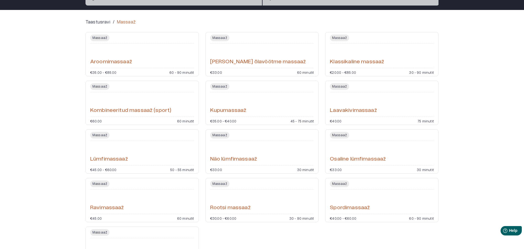
scroll to position [99, 0]
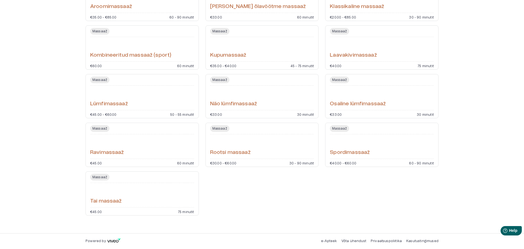
click at [102, 200] on h6 "Tai massaaž" at bounding box center [106, 200] width 32 height 7
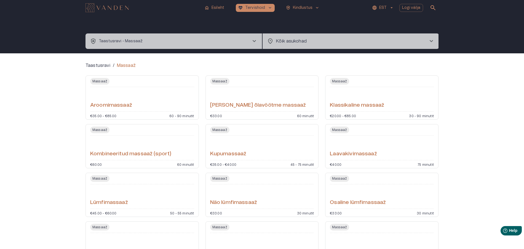
click at [255, 40] on span "chevron_right" at bounding box center [254, 41] width 7 height 7
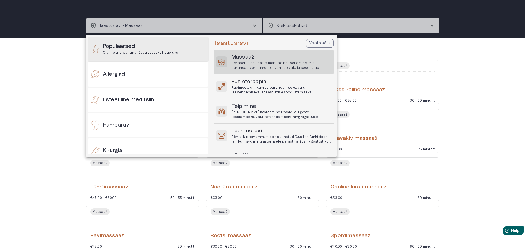
click at [120, 46] on h6 "Populaarsed" at bounding box center [140, 46] width 75 height 7
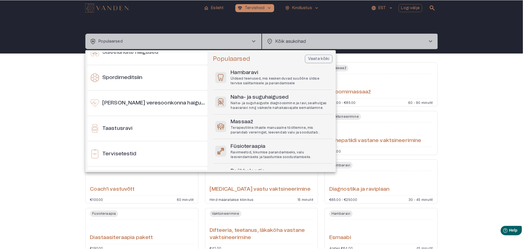
scroll to position [497, 0]
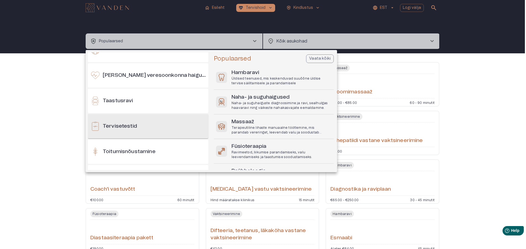
click at [163, 126] on div "Tervisetestid" at bounding box center [148, 126] width 120 height 24
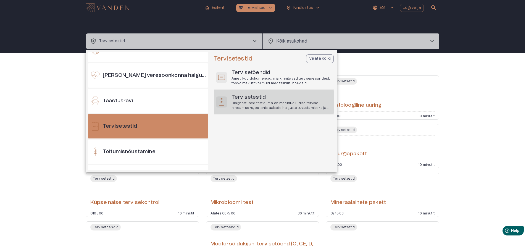
click at [256, 101] on p "Diagnostilised testid, mis on mõeldud üldise tervise hindamiseks, potentsiaalse…" at bounding box center [281, 105] width 100 height 9
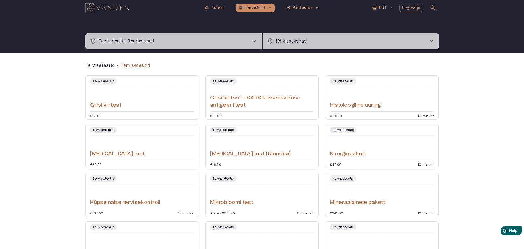
scroll to position [50, 0]
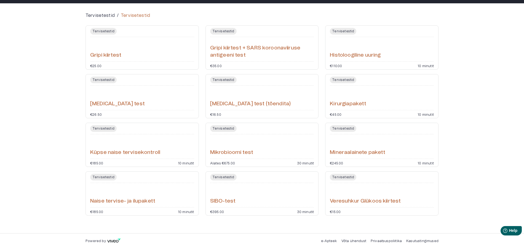
click at [347, 152] on h6 "Mineraalainete pakett" at bounding box center [357, 152] width 55 height 7
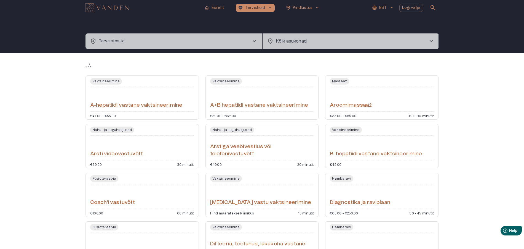
scroll to position [15, 0]
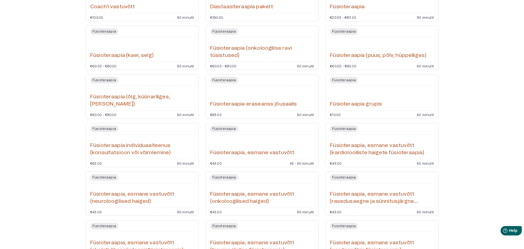
scroll to position [181, 0]
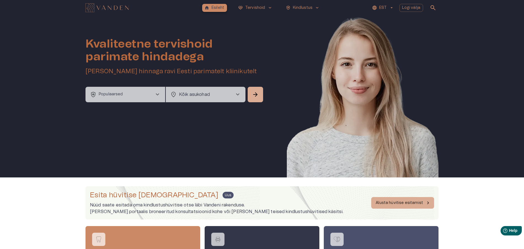
click at [221, 8] on p "Esileht" at bounding box center [218, 8] width 13 height 6
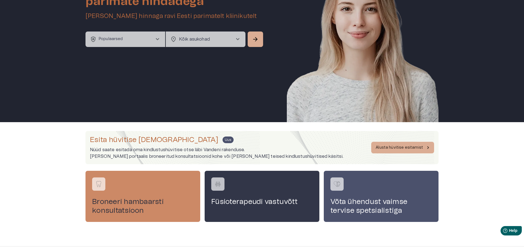
scroll to position [68, 0]
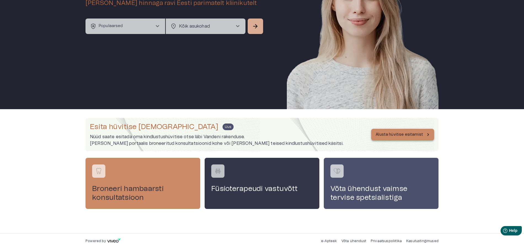
click at [400, 135] on p "Alusta hüvitise esitamist" at bounding box center [399, 135] width 47 height 6
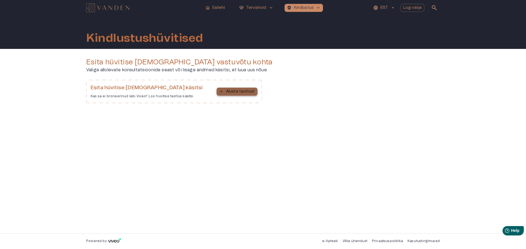
click at [240, 91] on p "Alusta taotlust" at bounding box center [240, 92] width 29 height 6
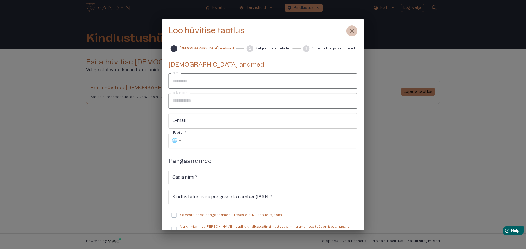
click at [349, 31] on span "close" at bounding box center [351, 31] width 7 height 7
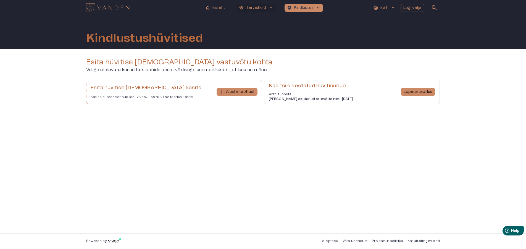
click at [271, 7] on span "keyboard_arrow_down" at bounding box center [270, 7] width 5 height 5
click at [251, 7] on p "Tervishoid" at bounding box center [256, 8] width 20 height 6
click at [213, 8] on p "Esileht" at bounding box center [218, 8] width 13 height 6
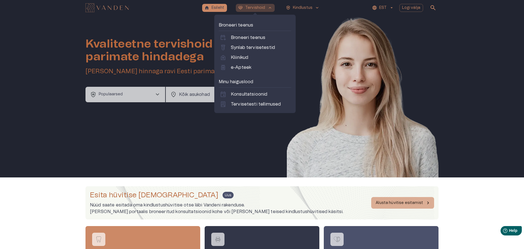
click at [252, 7] on p "Tervishoid" at bounding box center [255, 8] width 20 height 6
click at [257, 8] on p "Tervishoid" at bounding box center [255, 8] width 20 height 6
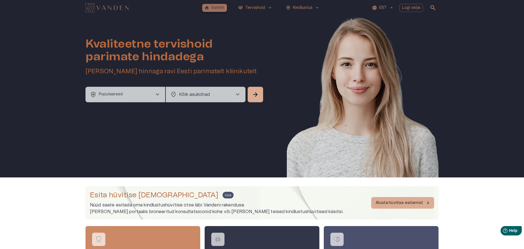
click at [217, 8] on p "Esileht" at bounding box center [218, 8] width 13 height 6
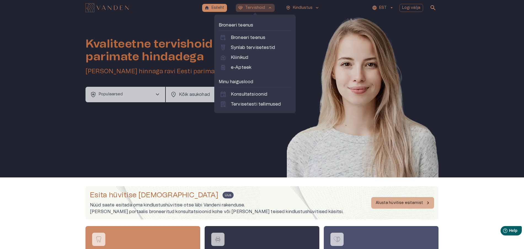
click at [254, 7] on p "Tervishoid" at bounding box center [255, 8] width 20 height 6
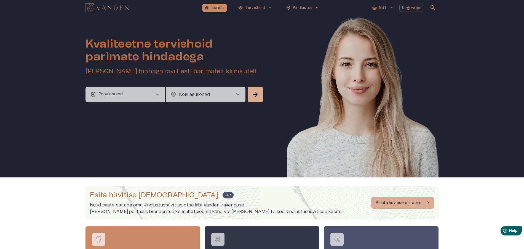
click at [216, 6] on p "Esileht" at bounding box center [218, 8] width 13 height 6
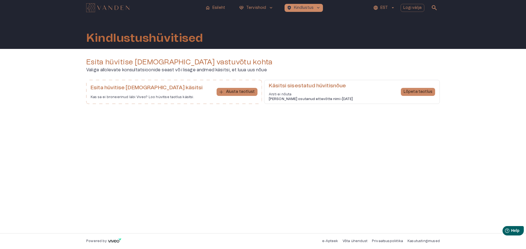
click at [116, 7] on img "Navigate to homepage" at bounding box center [107, 7] width 43 height 9
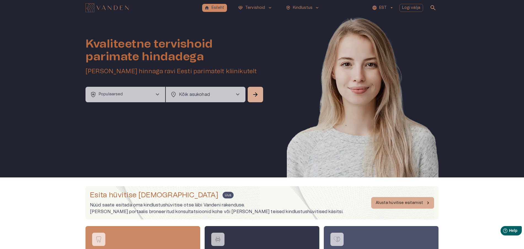
click at [159, 92] on span "chevron_right" at bounding box center [157, 94] width 7 height 7
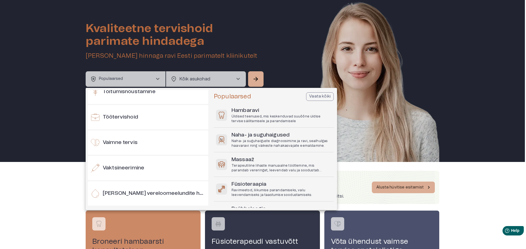
click at [238, 79] on div at bounding box center [263, 124] width 526 height 249
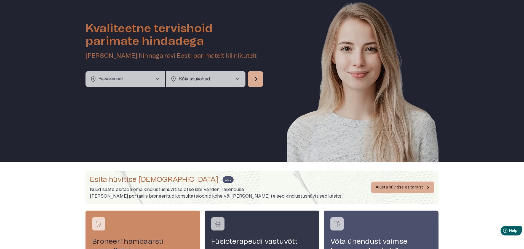
click at [238, 79] on span "chevron_right" at bounding box center [238, 79] width 7 height 7
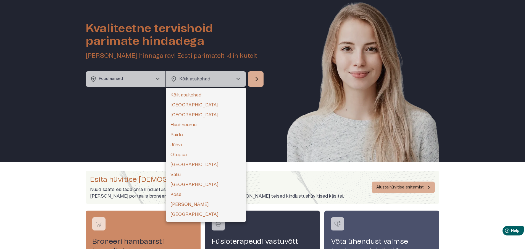
click at [238, 79] on div at bounding box center [263, 124] width 526 height 249
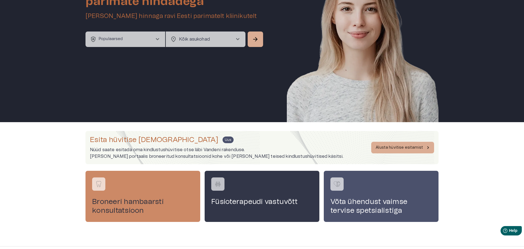
scroll to position [68, 0]
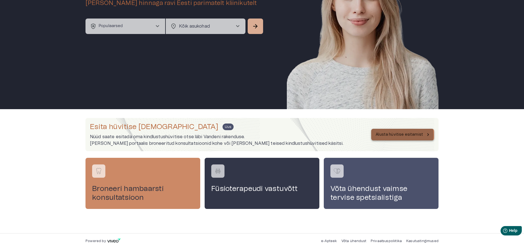
click at [393, 135] on p "Alusta hüvitise esitamist" at bounding box center [399, 135] width 47 height 6
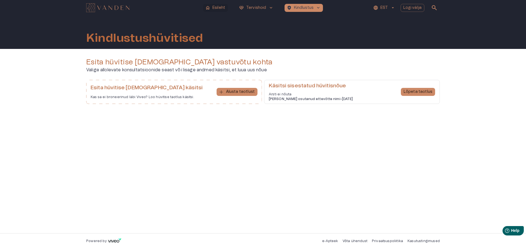
click at [215, 8] on p "Esileht" at bounding box center [218, 8] width 13 height 6
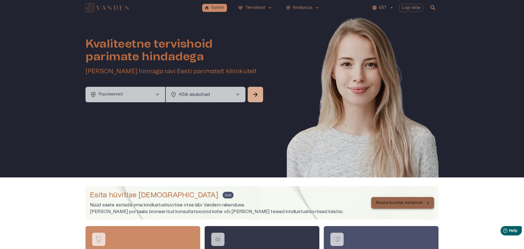
click at [404, 204] on p "Alusta hüvitise esitamist" at bounding box center [399, 203] width 47 height 6
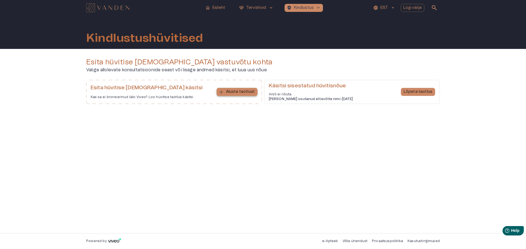
click at [237, 91] on p "Alusta taotlust" at bounding box center [240, 92] width 29 height 6
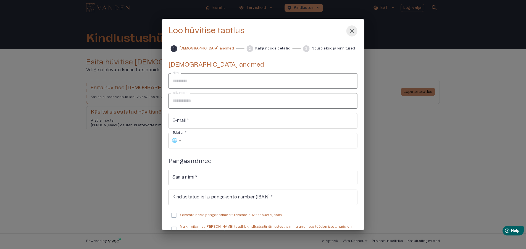
click at [353, 31] on span "close" at bounding box center [351, 31] width 7 height 7
